Goal: Task Accomplishment & Management: Use online tool/utility

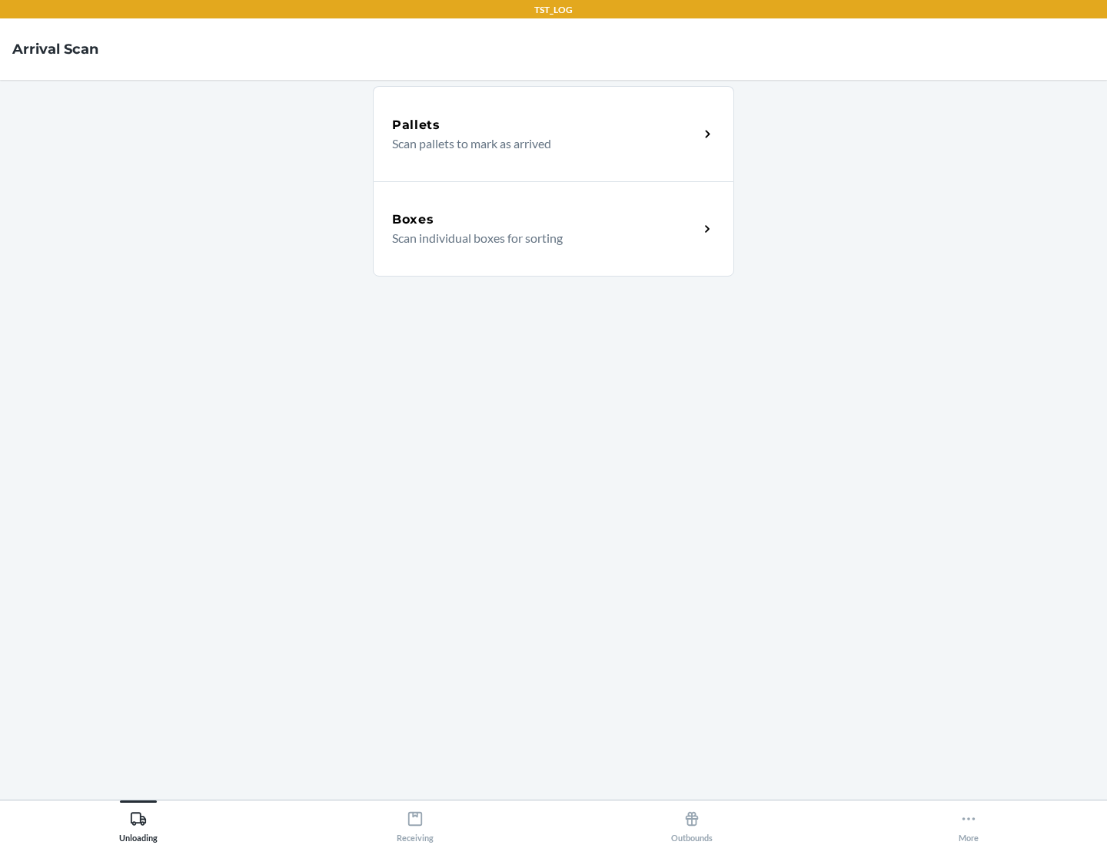
click at [545, 220] on div "Boxes" at bounding box center [545, 220] width 307 height 18
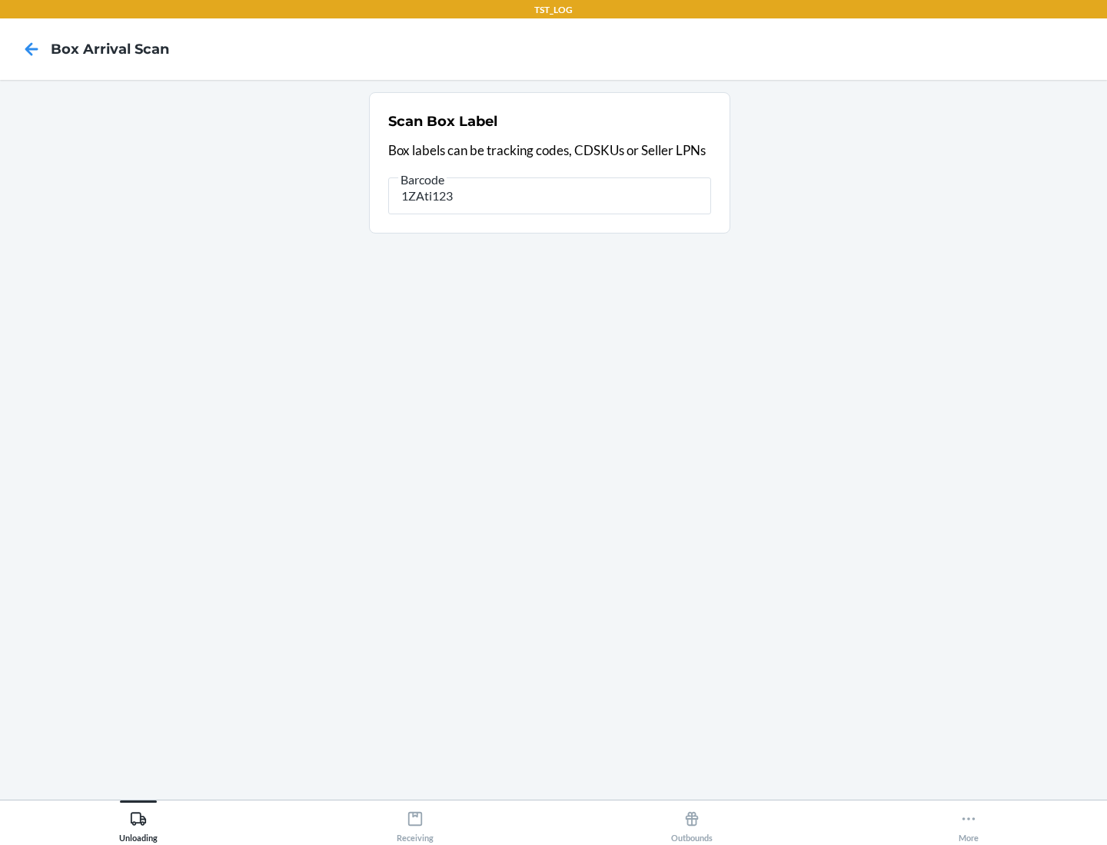
type input "1ZAti123"
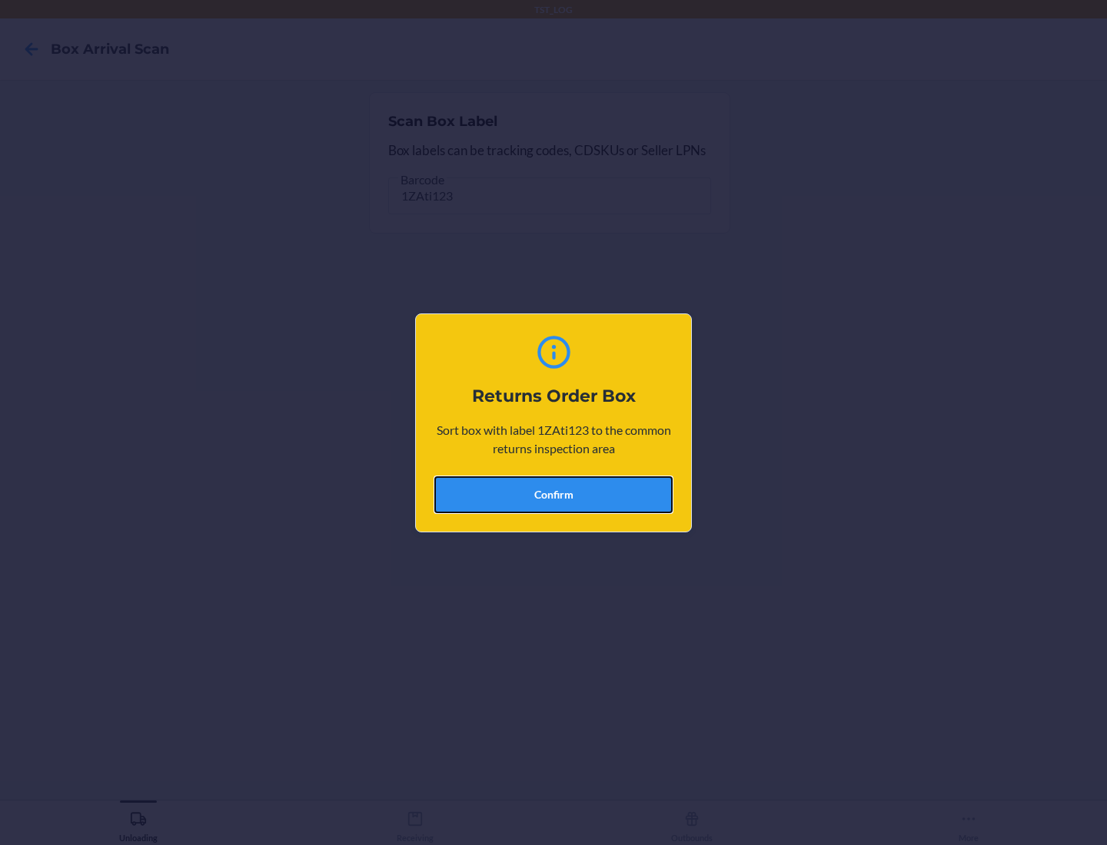
click at [553, 494] on button "Confirm" at bounding box center [553, 495] width 238 height 37
